Goal: Task Accomplishment & Management: Use online tool/utility

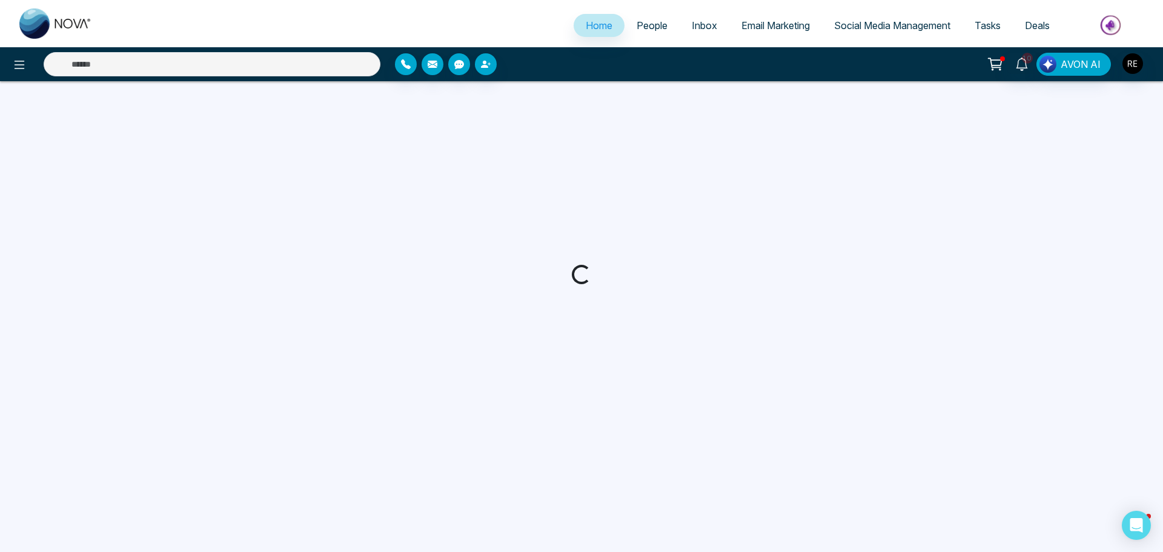
select select "*"
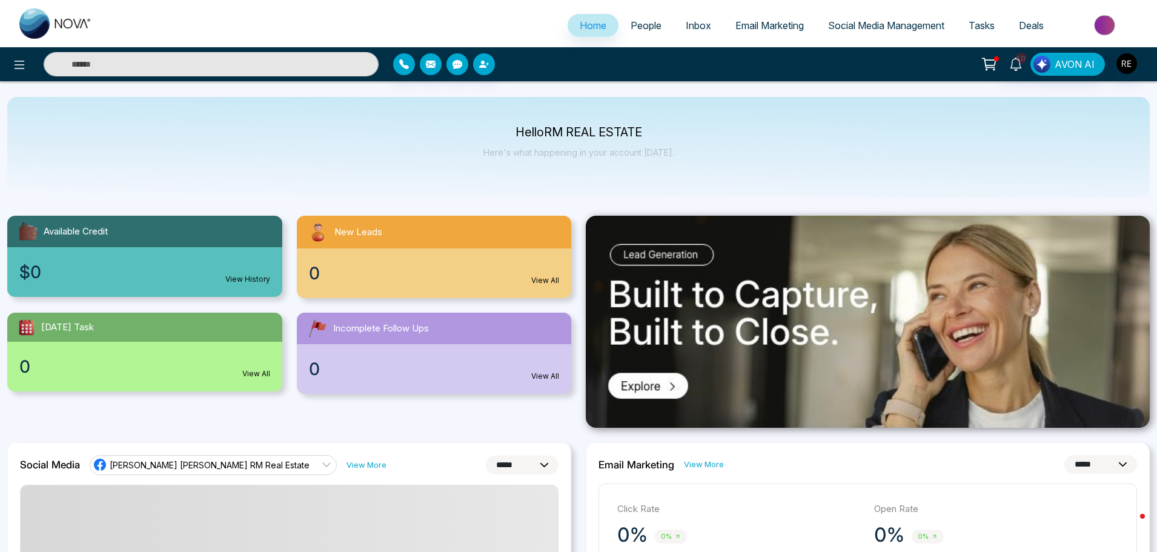
click at [856, 25] on span "Social Media Management" at bounding box center [886, 25] width 116 height 12
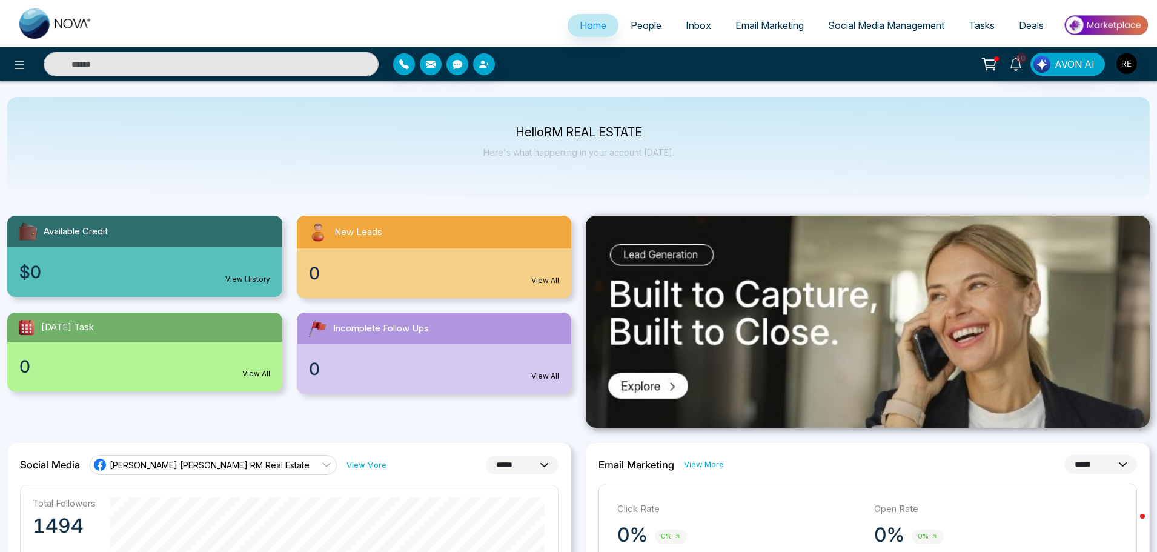
click at [890, 28] on span "Social Media Management" at bounding box center [886, 25] width 116 height 12
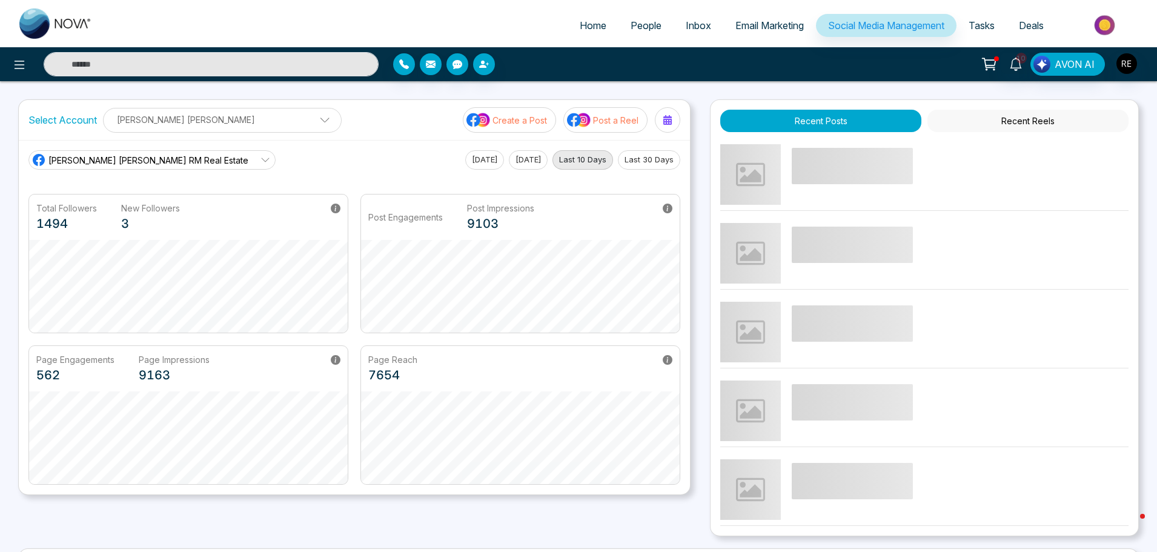
scroll to position [231, 0]
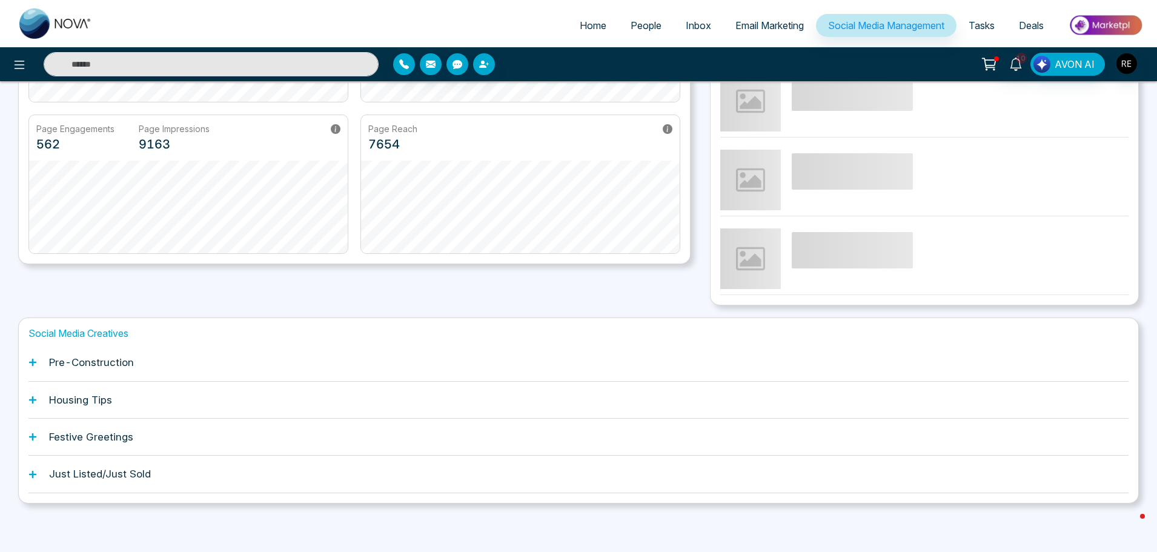
click at [35, 360] on icon at bounding box center [32, 362] width 8 height 8
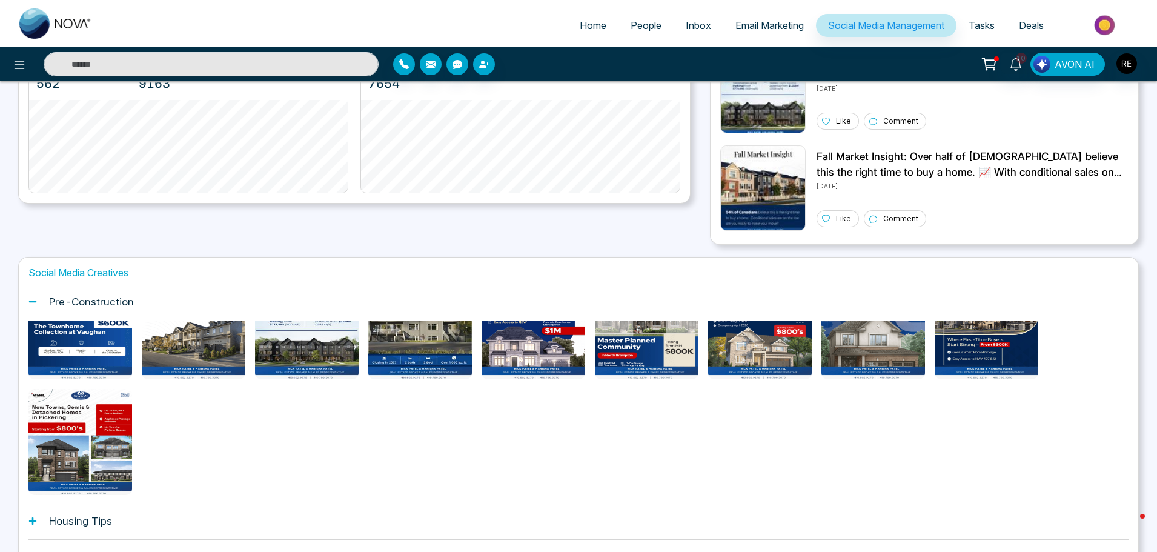
scroll to position [61, 0]
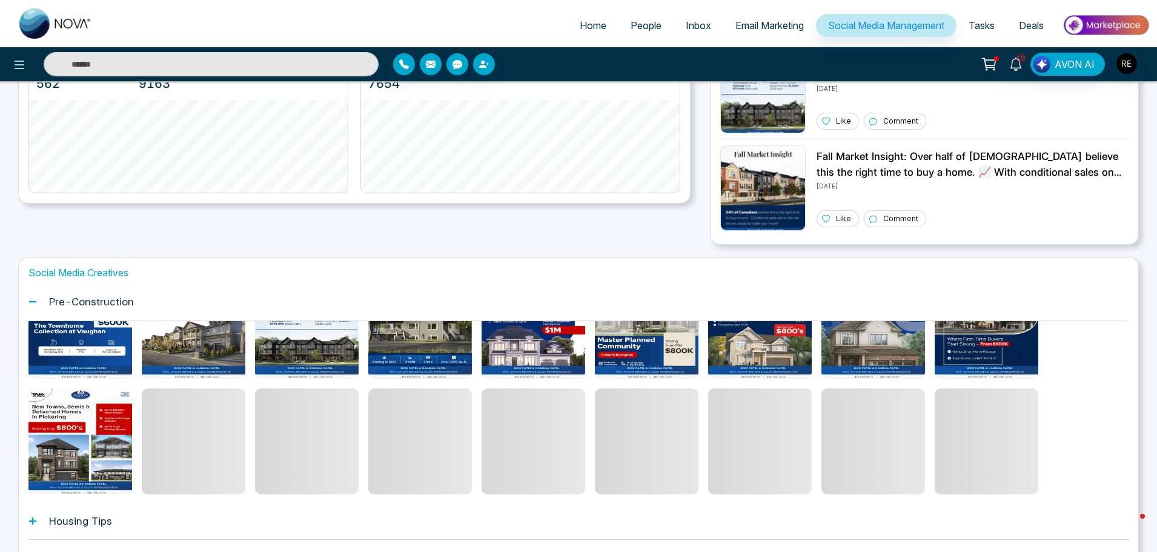
click at [33, 525] on div "Housing Tips" at bounding box center [578, 521] width 1100 height 37
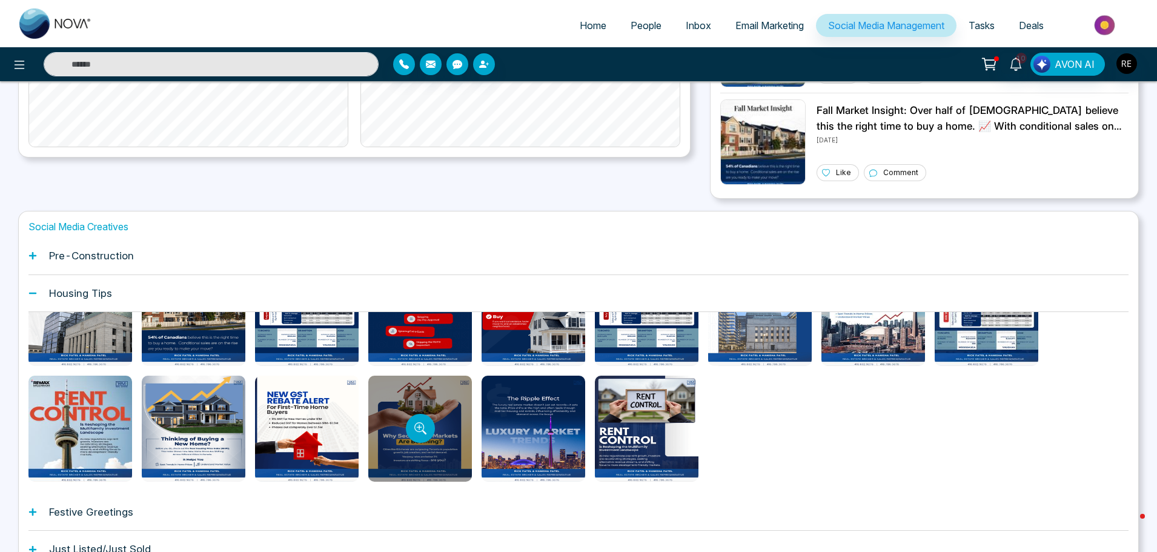
scroll to position [412, 0]
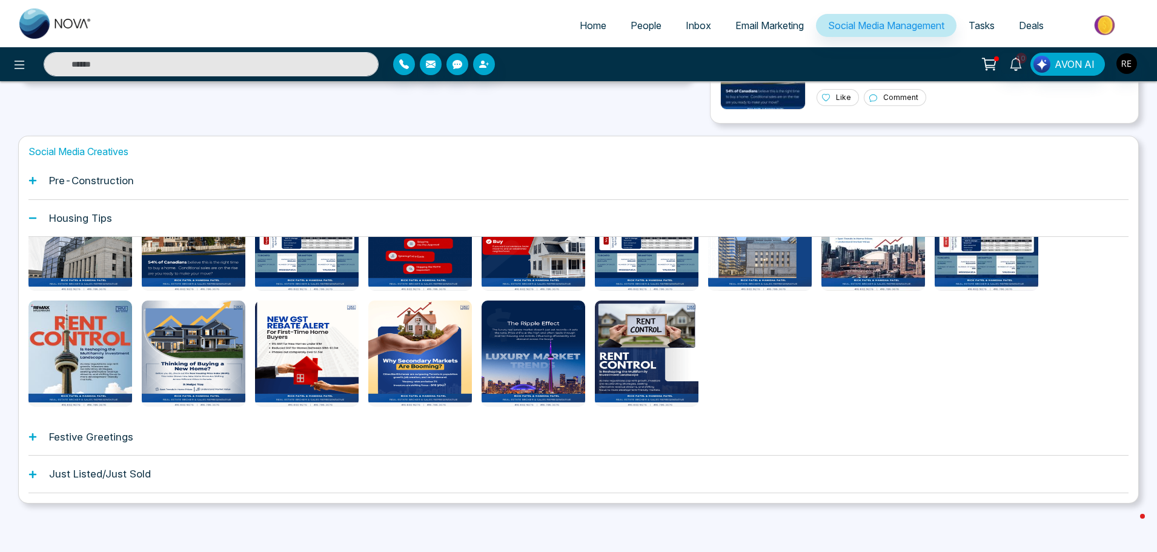
click at [34, 441] on icon at bounding box center [32, 436] width 8 height 8
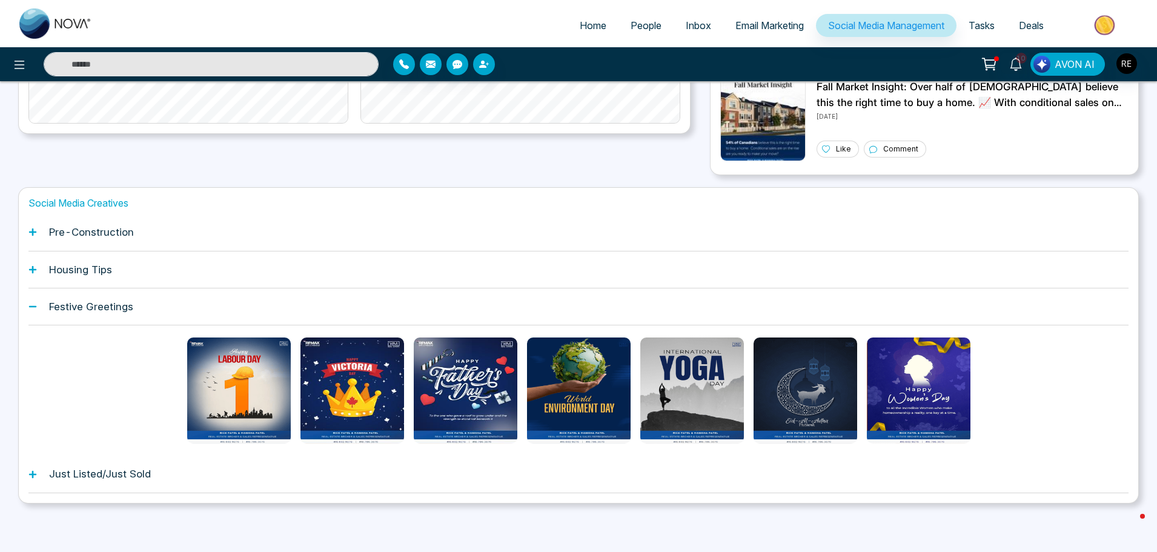
scroll to position [361, 0]
click at [35, 476] on icon at bounding box center [32, 474] width 8 height 8
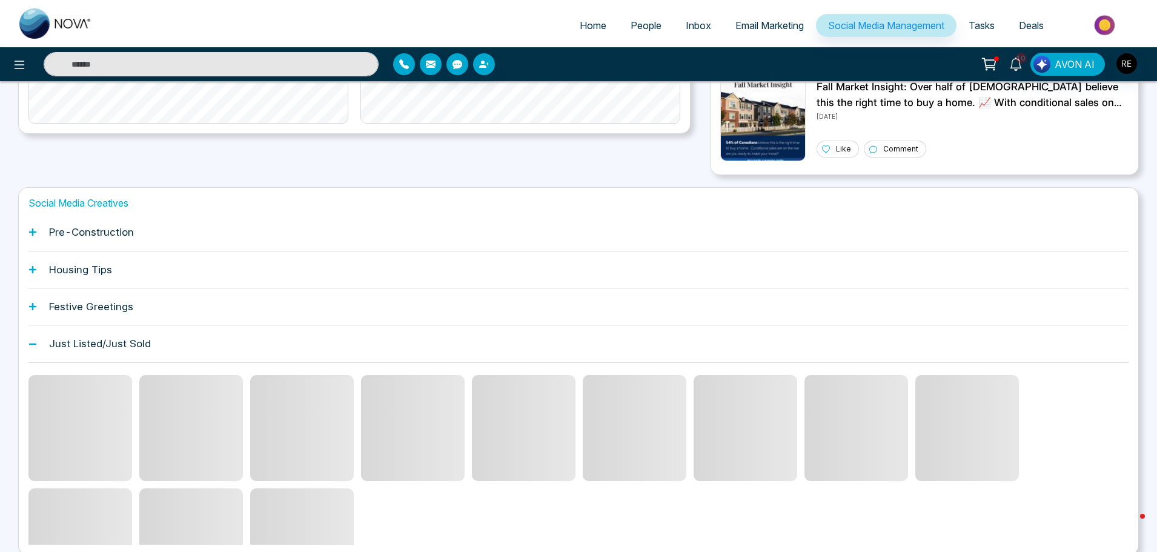
scroll to position [412, 0]
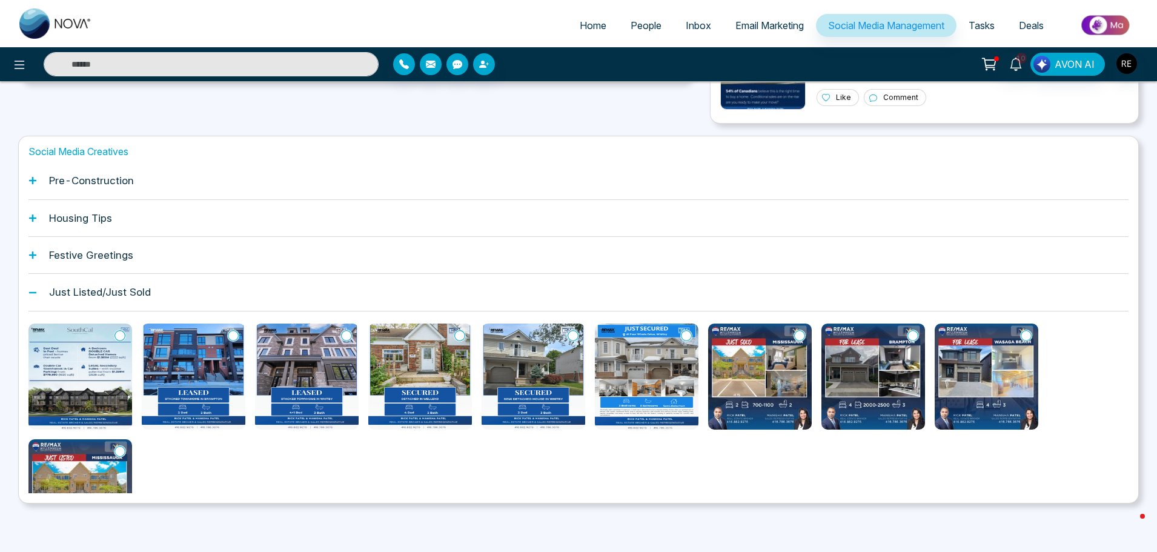
click at [32, 182] on icon at bounding box center [32, 180] width 7 height 7
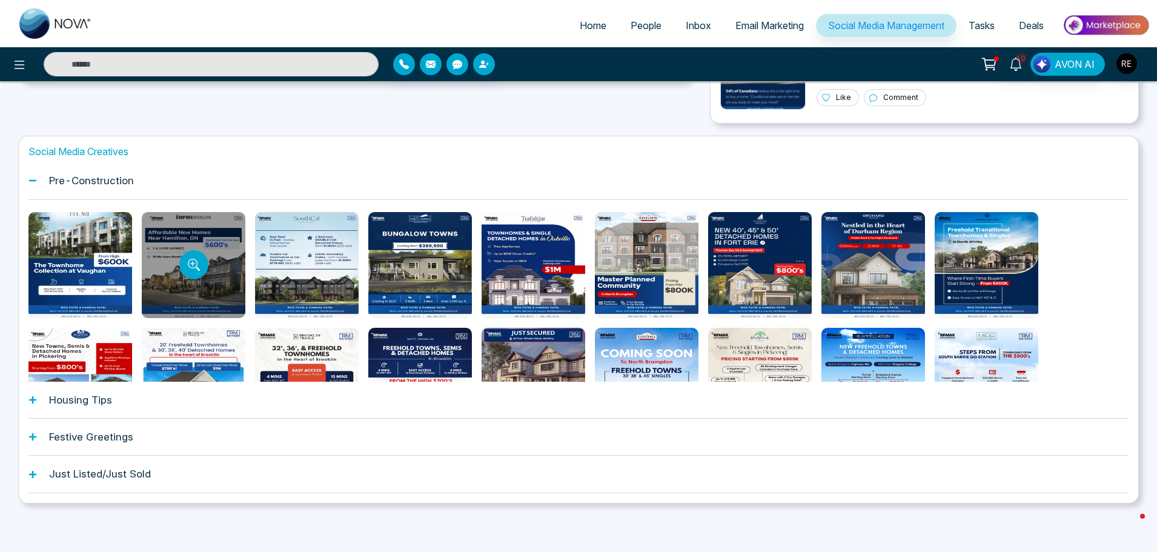
click at [220, 296] on div at bounding box center [194, 265] width 104 height 106
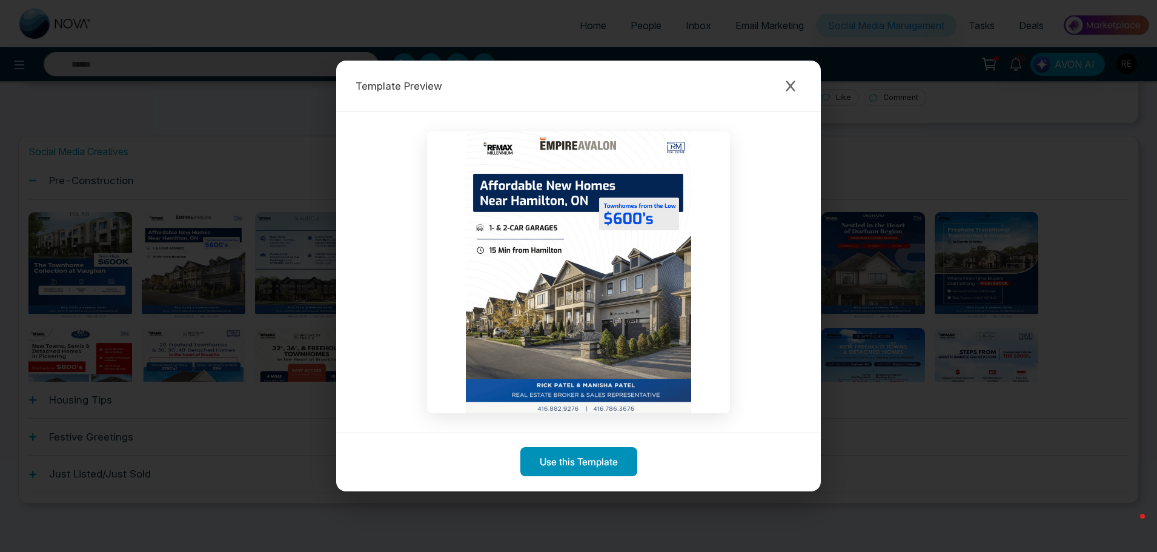
click at [576, 463] on button "Use this Template" at bounding box center [578, 461] width 117 height 29
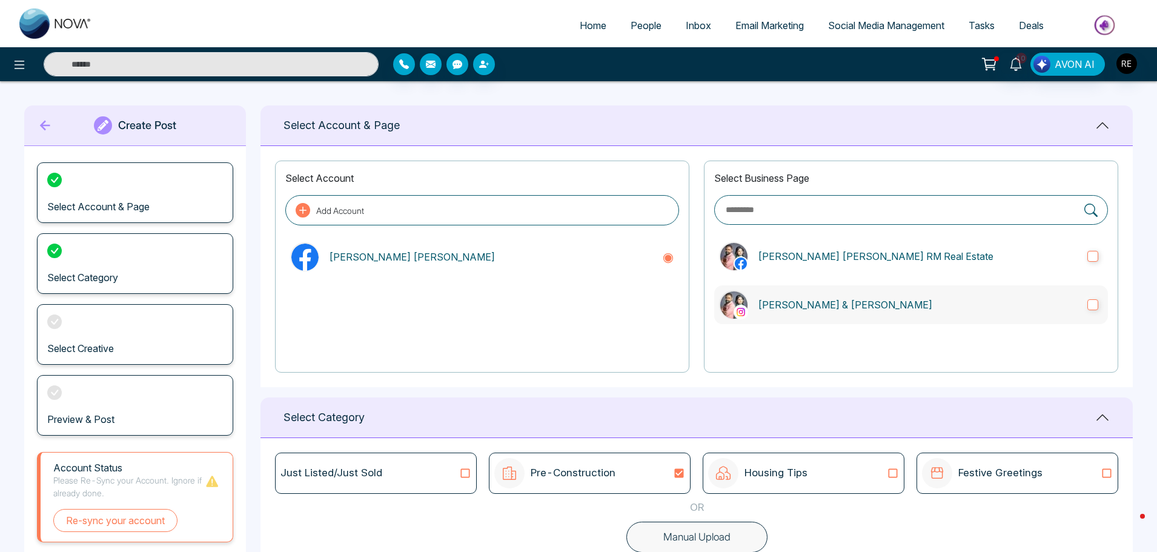
click at [1096, 310] on label "Rick & Manisha" at bounding box center [911, 304] width 394 height 39
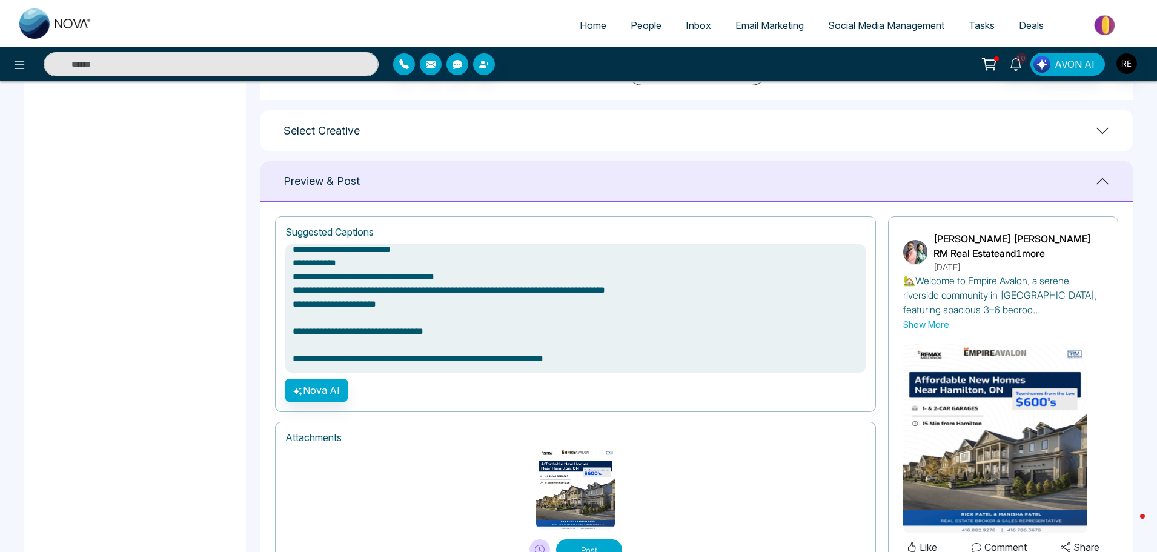
scroll to position [524, 0]
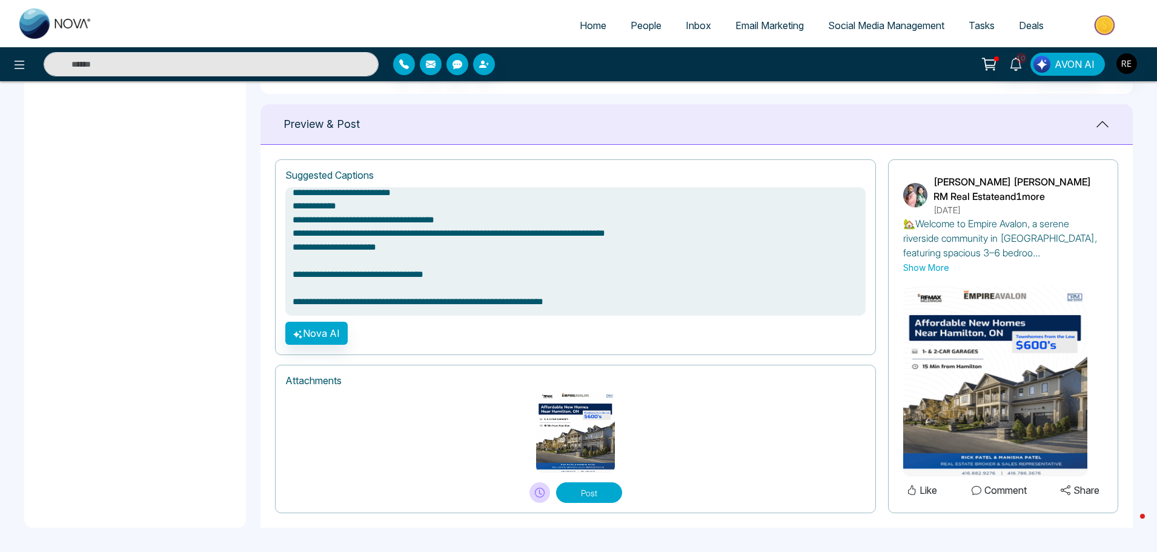
drag, startPoint x: 589, startPoint y: 308, endPoint x: 253, endPoint y: 311, distance: 336.8
click at [253, 311] on main "**********" at bounding box center [578, 54] width 1157 height 994
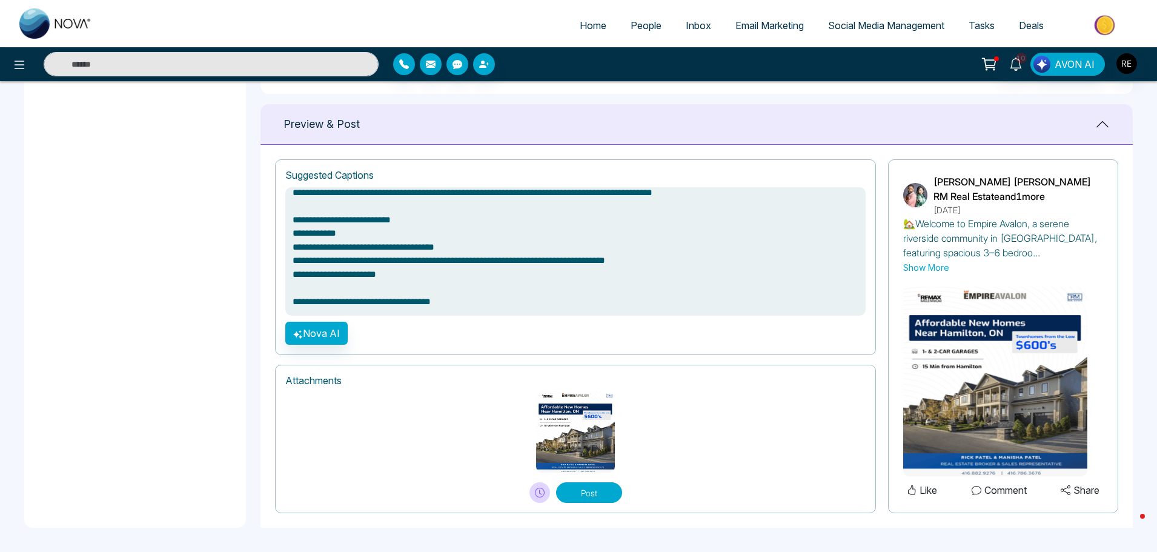
type textarea "**********"
click at [575, 497] on button "Post" at bounding box center [589, 492] width 66 height 21
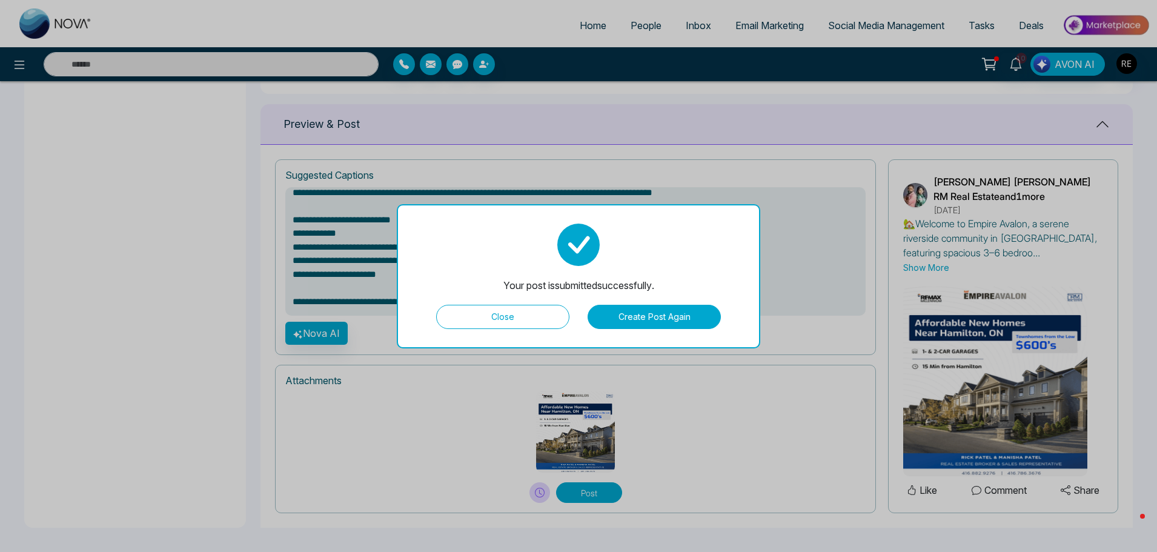
click at [513, 322] on button "Close" at bounding box center [502, 317] width 133 height 24
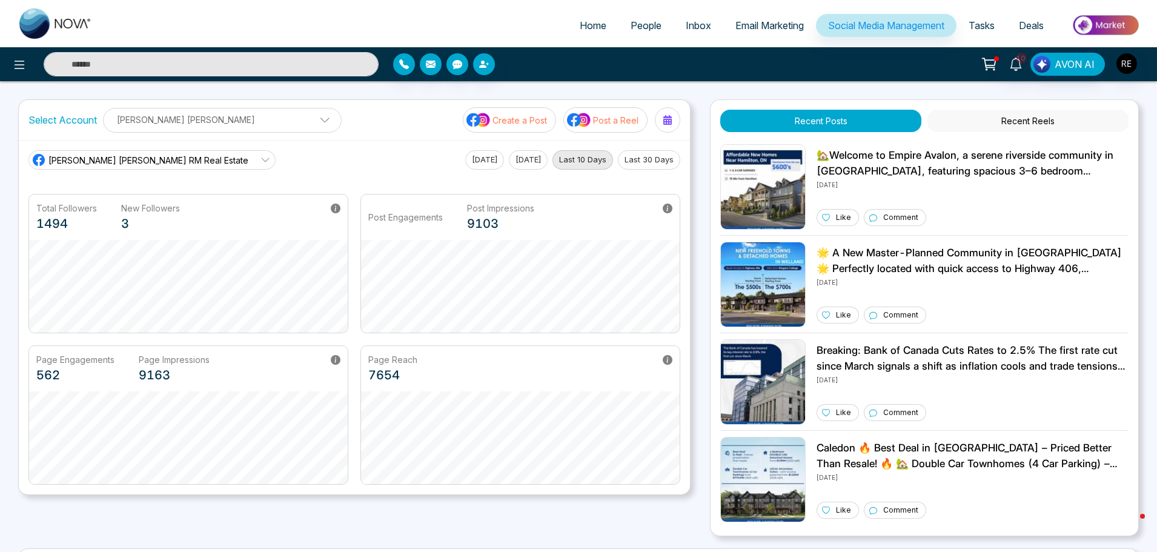
click at [859, 31] on link "Social Media Management" at bounding box center [886, 25] width 141 height 23
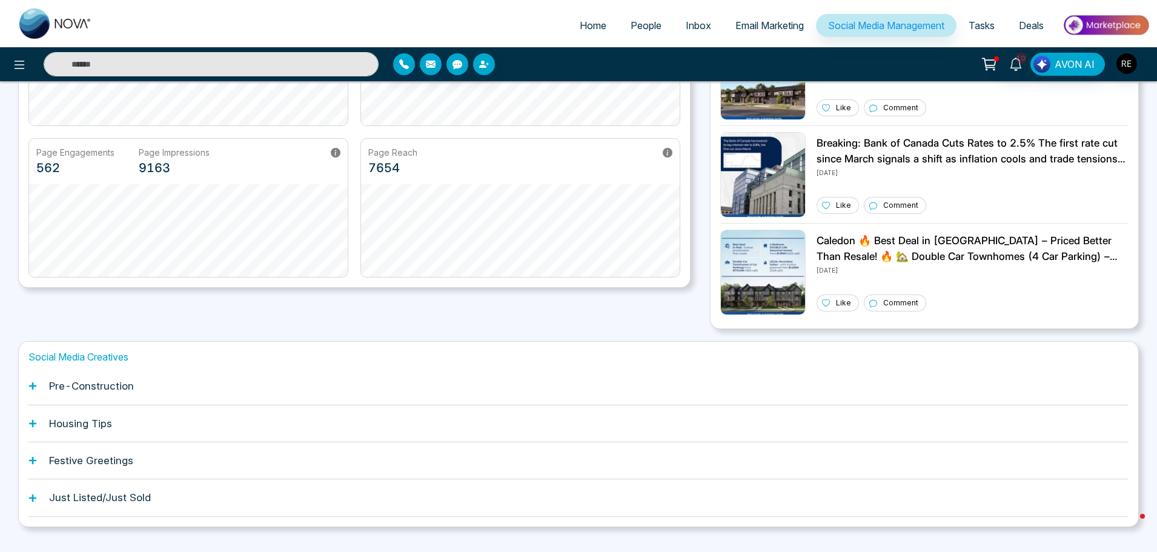
scroll to position [231, 0]
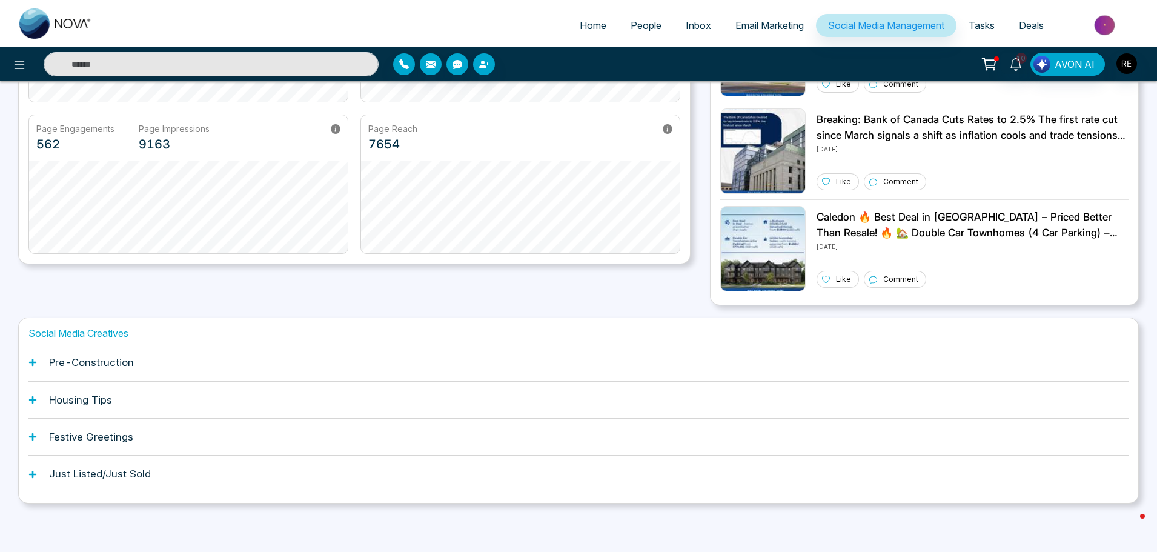
click at [33, 365] on icon at bounding box center [32, 362] width 7 height 7
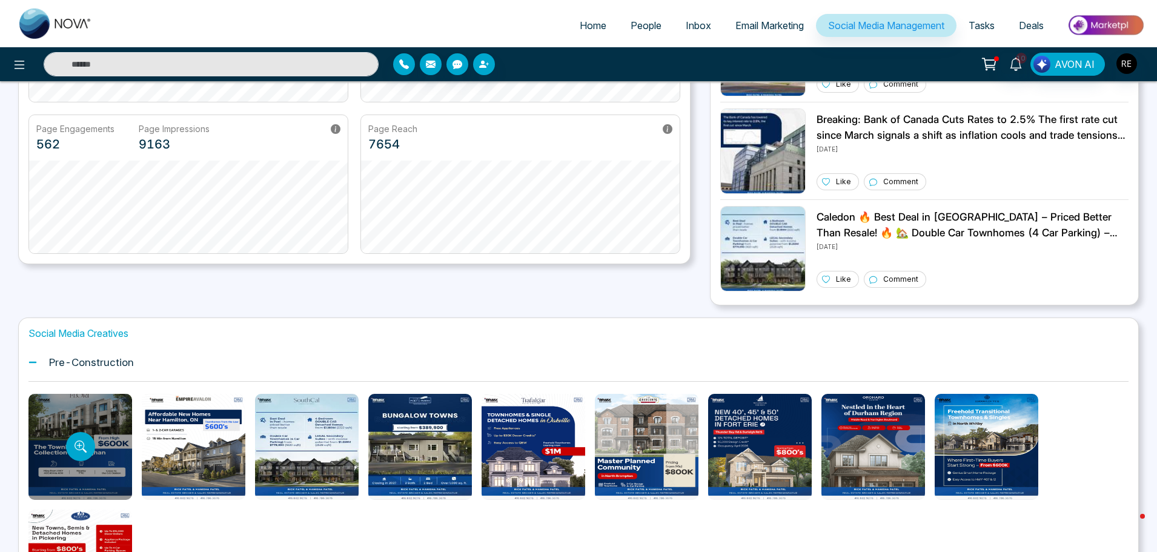
click at [114, 418] on div at bounding box center [80, 447] width 104 height 106
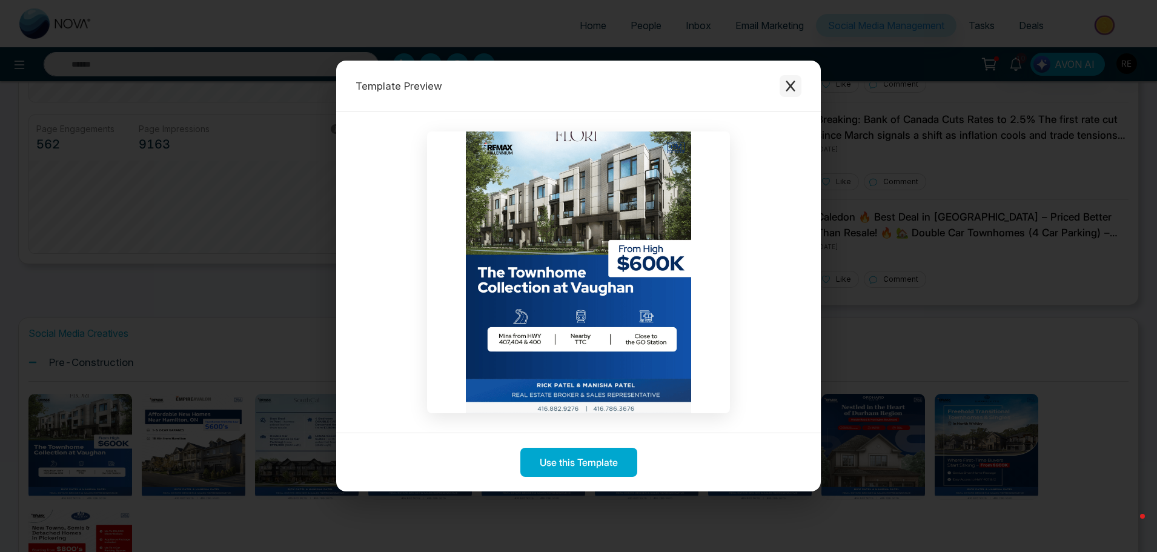
drag, startPoint x: 791, startPoint y: 88, endPoint x: 783, endPoint y: 90, distance: 8.7
click at [790, 88] on icon "Close modal" at bounding box center [790, 86] width 12 height 12
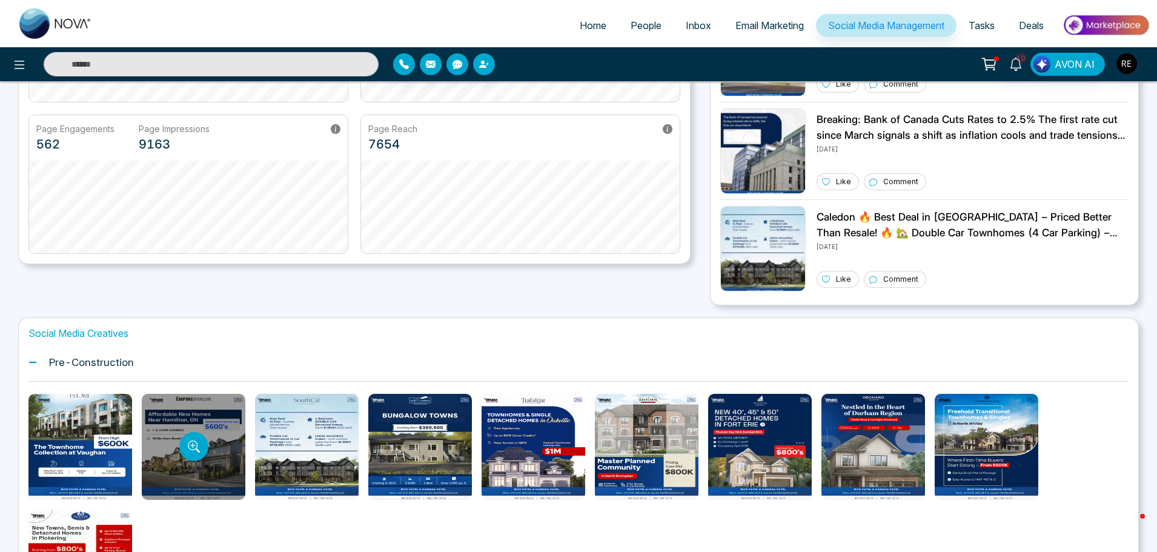
click at [172, 429] on div at bounding box center [194, 447] width 104 height 106
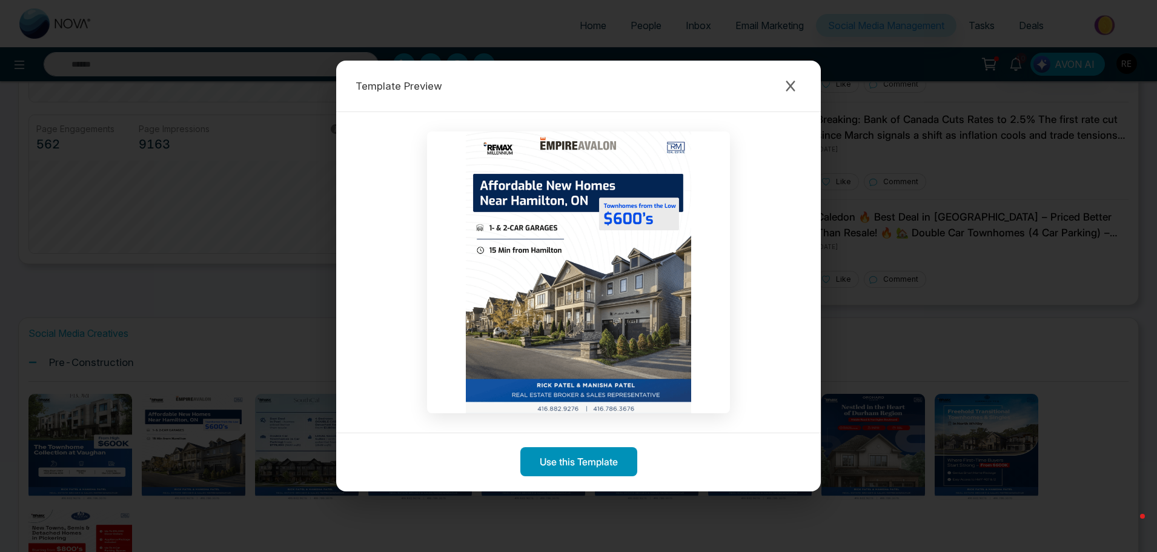
click at [613, 457] on button "Use this Template" at bounding box center [578, 461] width 117 height 29
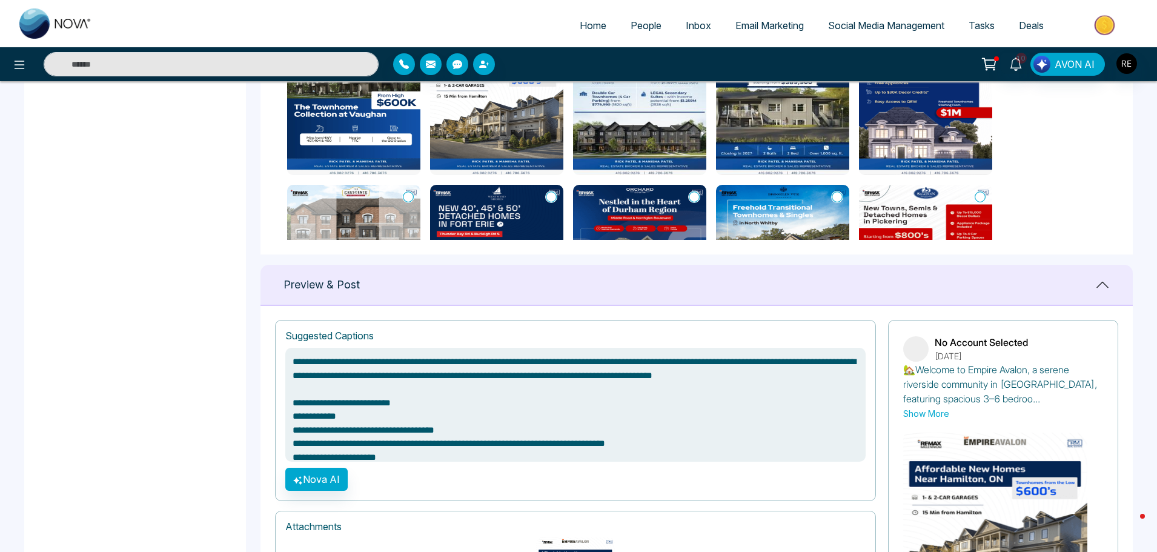
scroll to position [64, 0]
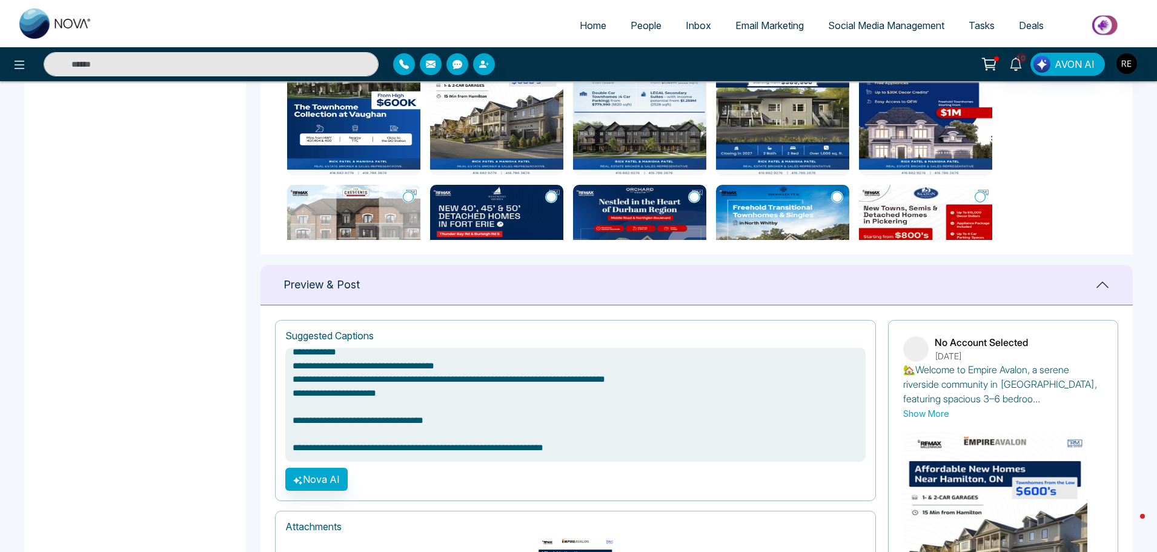
drag, startPoint x: 294, startPoint y: 366, endPoint x: 402, endPoint y: 429, distance: 124.3
click at [609, 423] on textarea "**********" at bounding box center [575, 405] width 580 height 114
click at [565, 395] on textarea "**********" at bounding box center [575, 405] width 580 height 114
drag, startPoint x: 630, startPoint y: 446, endPoint x: 220, endPoint y: 461, distance: 410.9
click at [220, 461] on main "**********" at bounding box center [578, 86] width 1157 height 1222
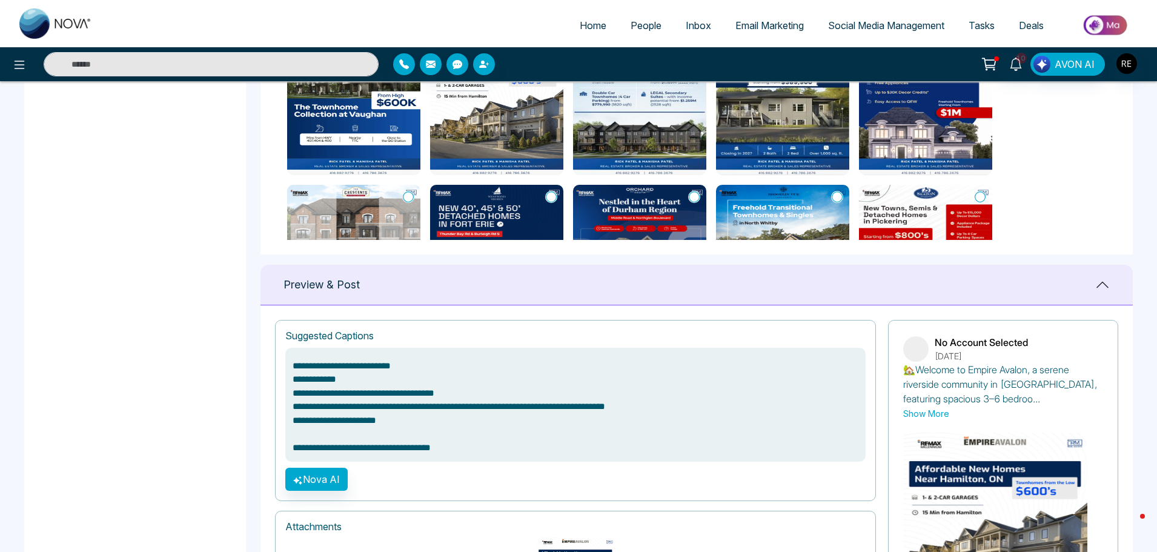
scroll to position [0, 0]
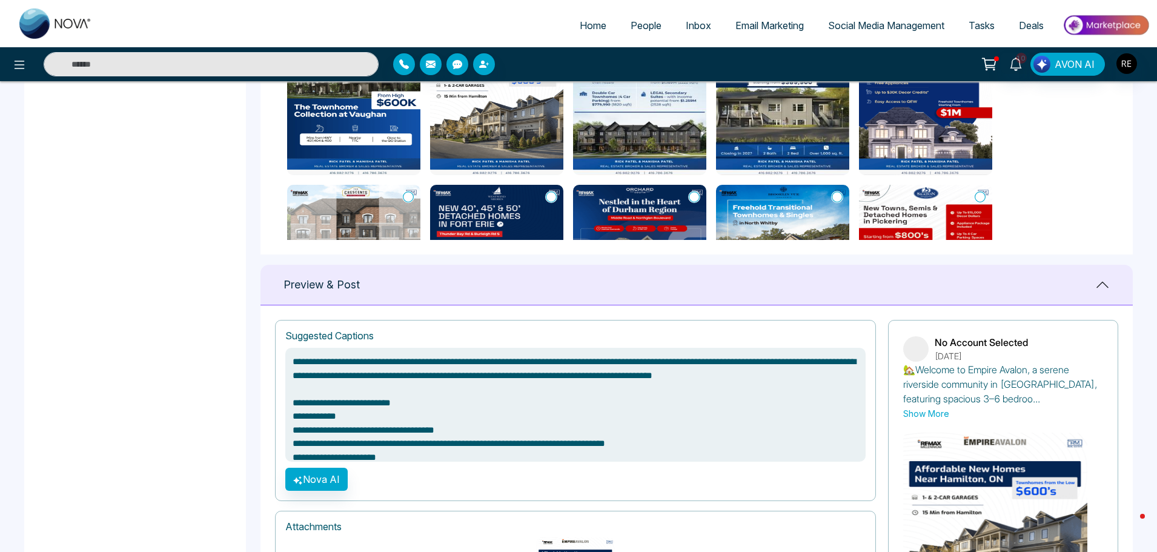
drag, startPoint x: 389, startPoint y: 412, endPoint x: 231, endPoint y: 301, distance: 193.4
click at [231, 301] on main "**********" at bounding box center [578, 86] width 1157 height 1222
type textarea "**********"
click at [412, 435] on textarea "**********" at bounding box center [575, 405] width 580 height 114
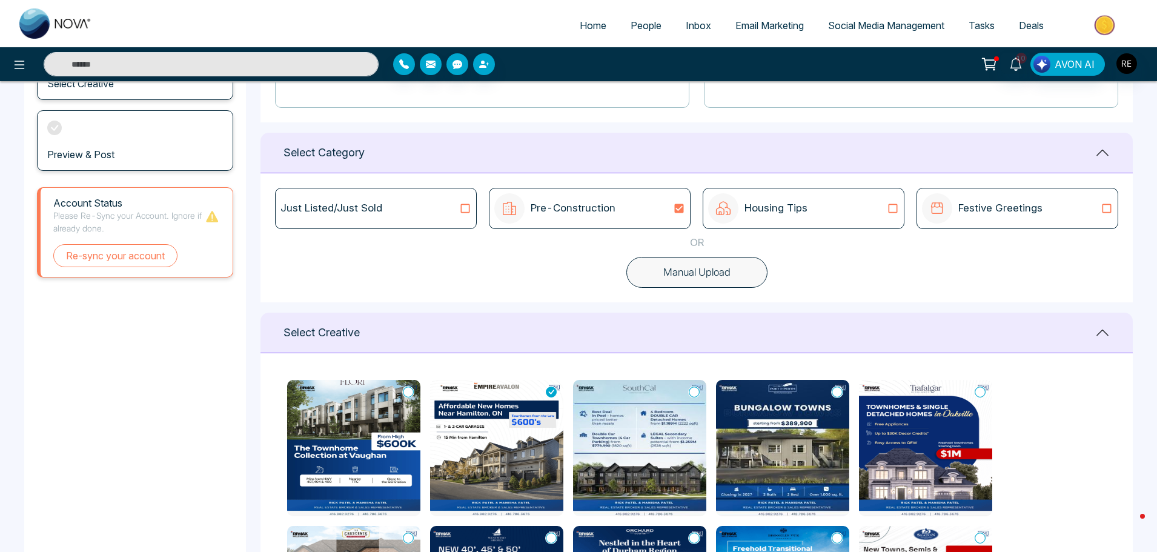
scroll to position [242, 0]
